Goal: Information Seeking & Learning: Learn about a topic

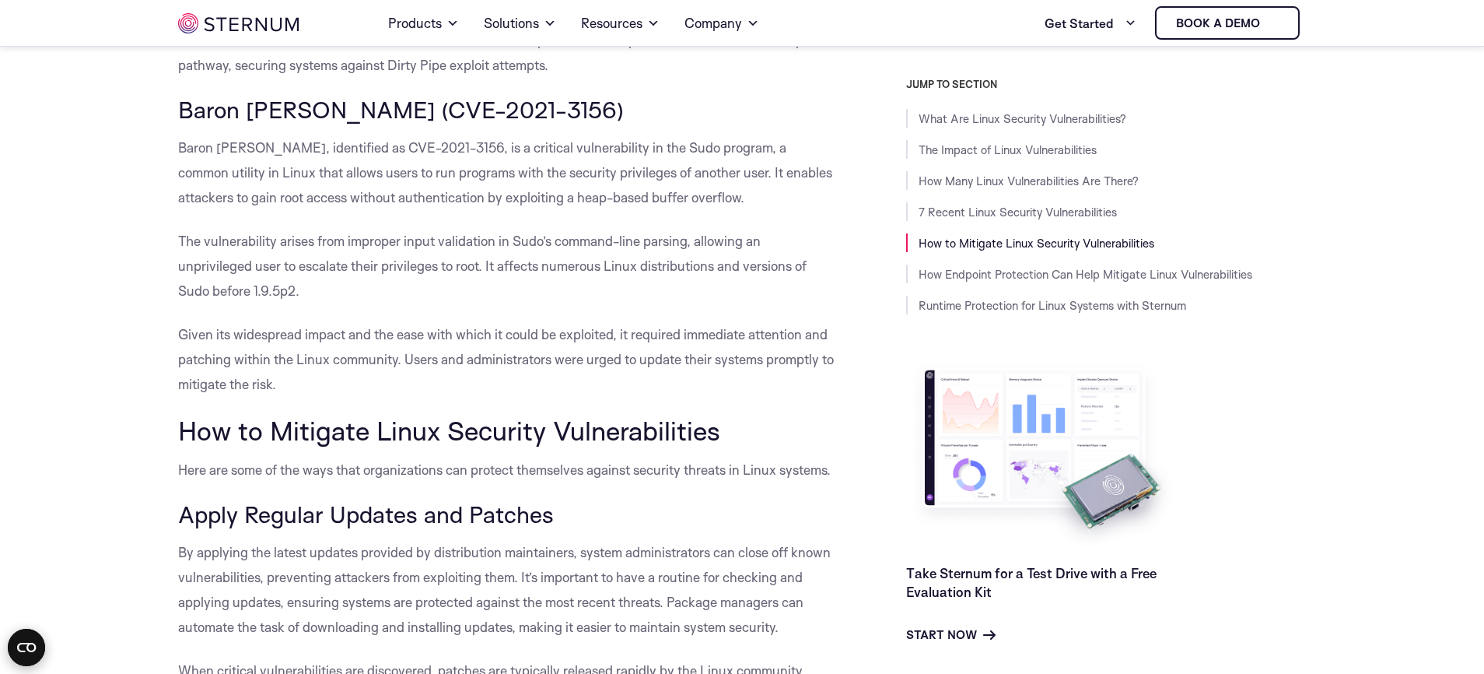
scroll to position [2973, 0]
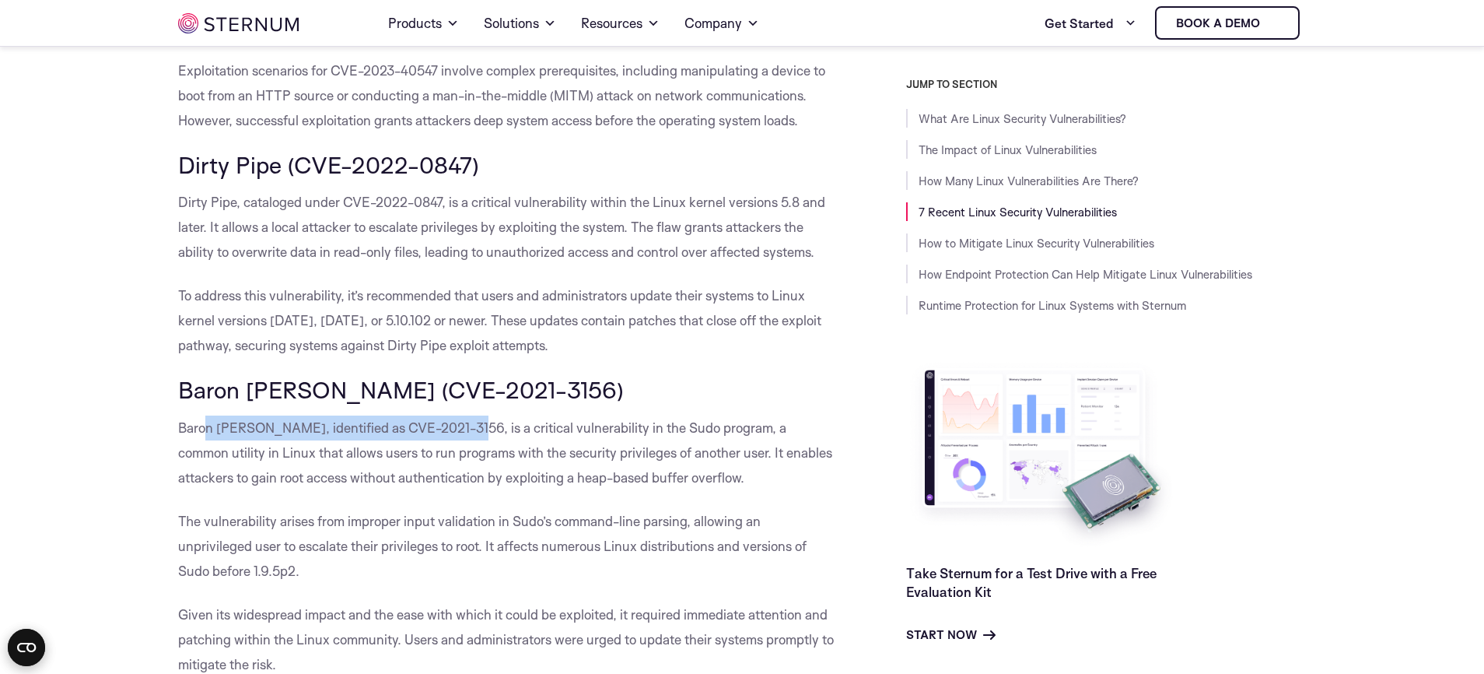
drag, startPoint x: 209, startPoint y: 271, endPoint x: 473, endPoint y: 280, distance: 263.8
click at [473, 415] on p "Baron [PERSON_NAME], identified as CVE-2021-3156, is a critical vulnerability i…" at bounding box center [507, 452] width 658 height 75
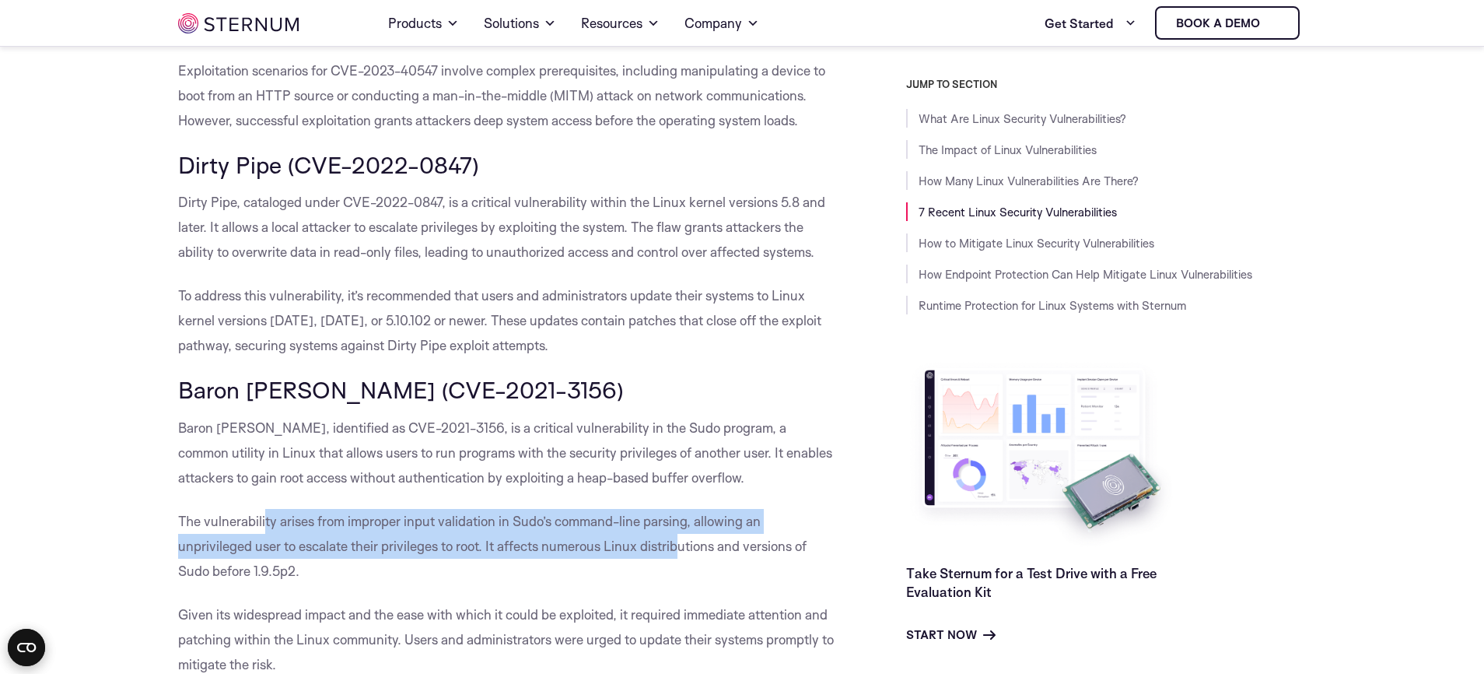
drag, startPoint x: 328, startPoint y: 369, endPoint x: 684, endPoint y: 376, distance: 356.3
click at [684, 509] on p "The vulnerability arises from improper input validation in Sudo’s command-line …" at bounding box center [507, 546] width 658 height 75
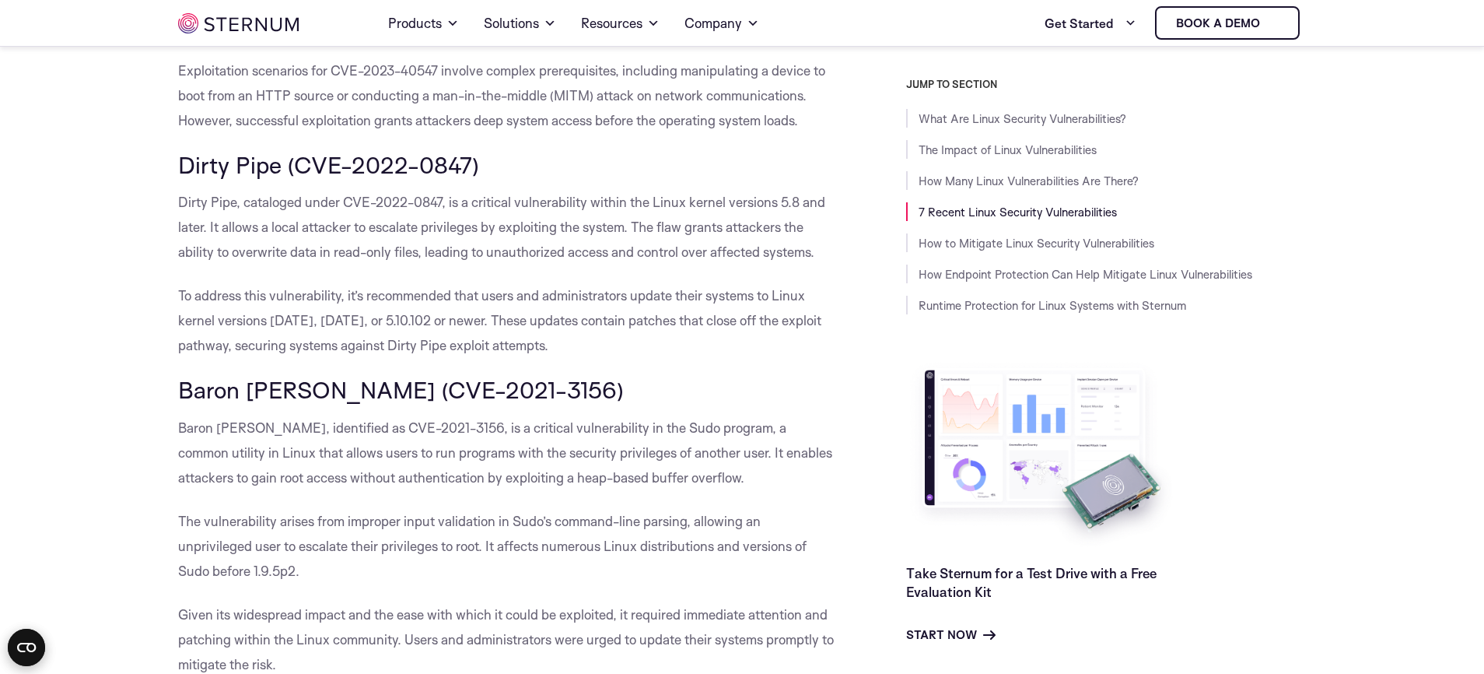
click at [684, 509] on p "The vulnerability arises from improper input validation in Sudo’s command-line …" at bounding box center [507, 546] width 658 height 75
drag, startPoint x: 229, startPoint y: 456, endPoint x: 408, endPoint y: 458, distance: 178.1
click at [406, 606] on span "Given its widespread impact and the ease with which it could be exploited, it r…" at bounding box center [506, 639] width 656 height 66
click at [408, 606] on span "Given its widespread impact and the ease with which it could be exploited, it r…" at bounding box center [506, 639] width 656 height 66
drag, startPoint x: 533, startPoint y: 472, endPoint x: 679, endPoint y: 472, distance: 146.2
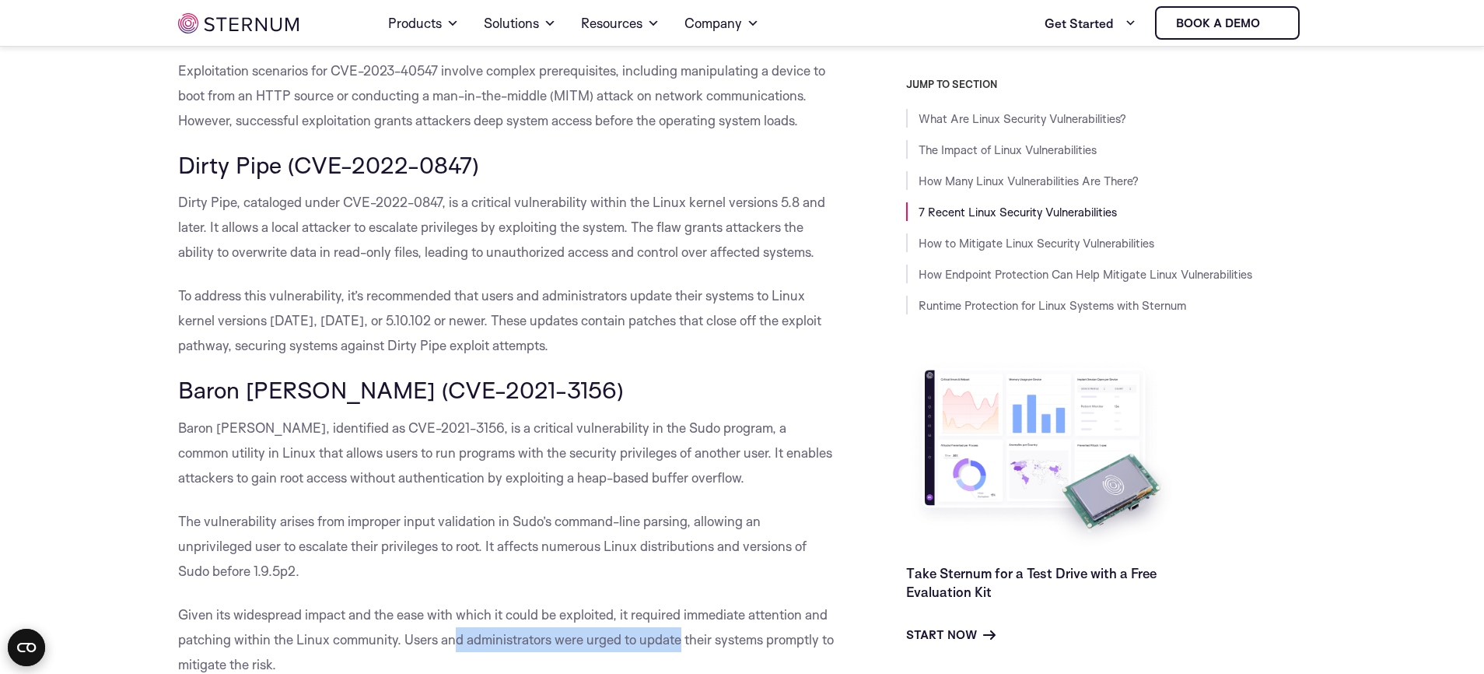
click at [679, 602] on p "Given its widespread impact and the ease with which it could be exploited, it r…" at bounding box center [507, 639] width 658 height 75
drag, startPoint x: 680, startPoint y: 472, endPoint x: 448, endPoint y: 457, distance: 232.3
click at [680, 606] on span "Given its widespread impact and the ease with which it could be exploited, it r…" at bounding box center [506, 639] width 656 height 66
